Goal: Task Accomplishment & Management: Use online tool/utility

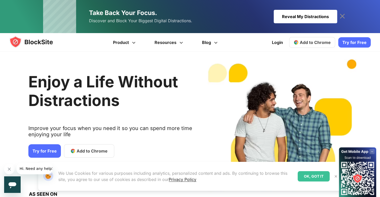
click at [86, 151] on span "Add to Chrome" at bounding box center [92, 151] width 31 height 6
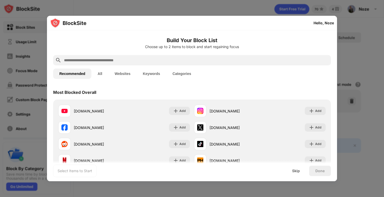
click at [362, 25] on div at bounding box center [192, 98] width 384 height 197
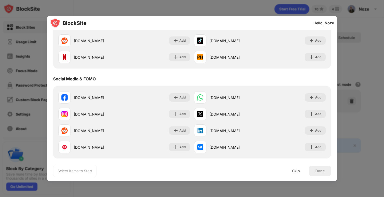
click at [346, 108] on div at bounding box center [192, 98] width 384 height 197
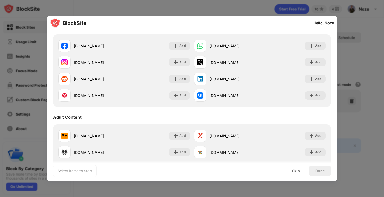
scroll to position [206, 0]
